Goal: Information Seeking & Learning: Learn about a topic

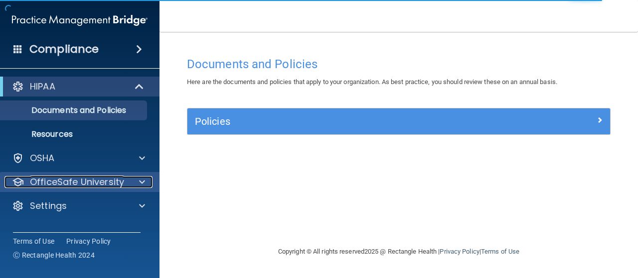
click at [146, 179] on div at bounding box center [140, 182] width 25 height 12
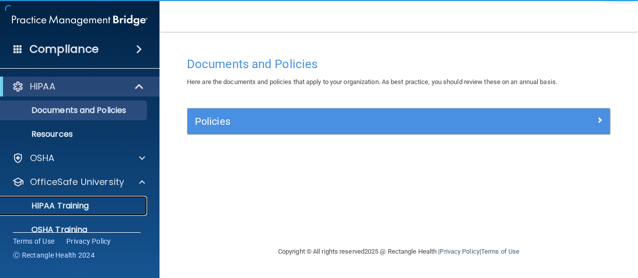
click at [73, 203] on p "HIPAA Training" at bounding box center [47, 206] width 82 height 10
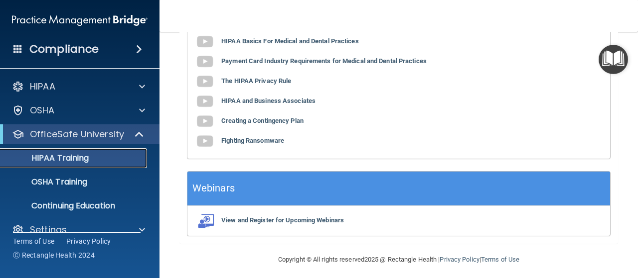
scroll to position [514, 0]
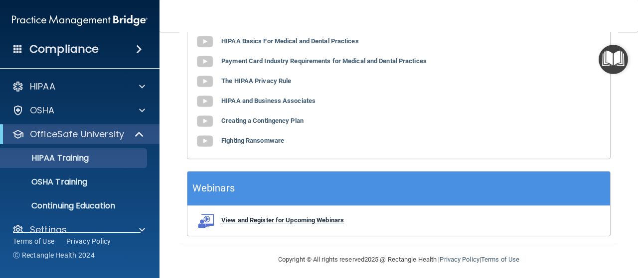
click at [263, 217] on b "View and Register for Upcoming Webinars" at bounding box center [282, 220] width 123 height 7
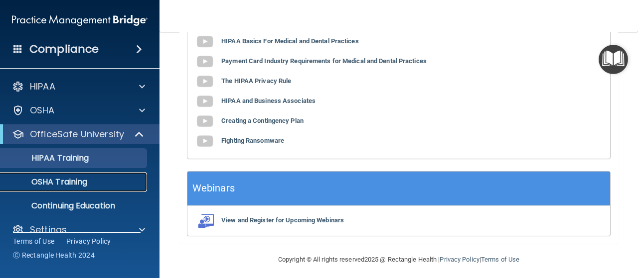
click at [71, 182] on p "OSHA Training" at bounding box center [46, 182] width 81 height 10
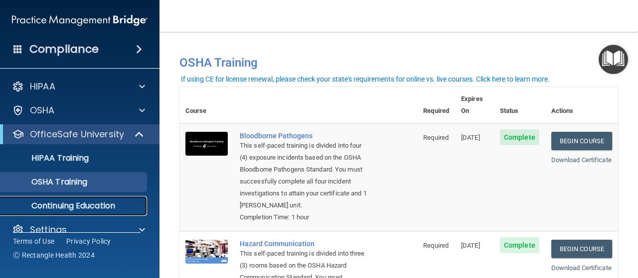
click at [52, 206] on p "Continuing Education" at bounding box center [74, 206] width 136 height 10
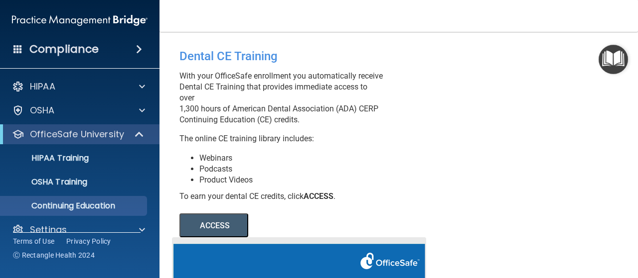
click at [209, 238] on button "ACCESS" at bounding box center [213, 226] width 69 height 24
